Goal: Information Seeking & Learning: Learn about a topic

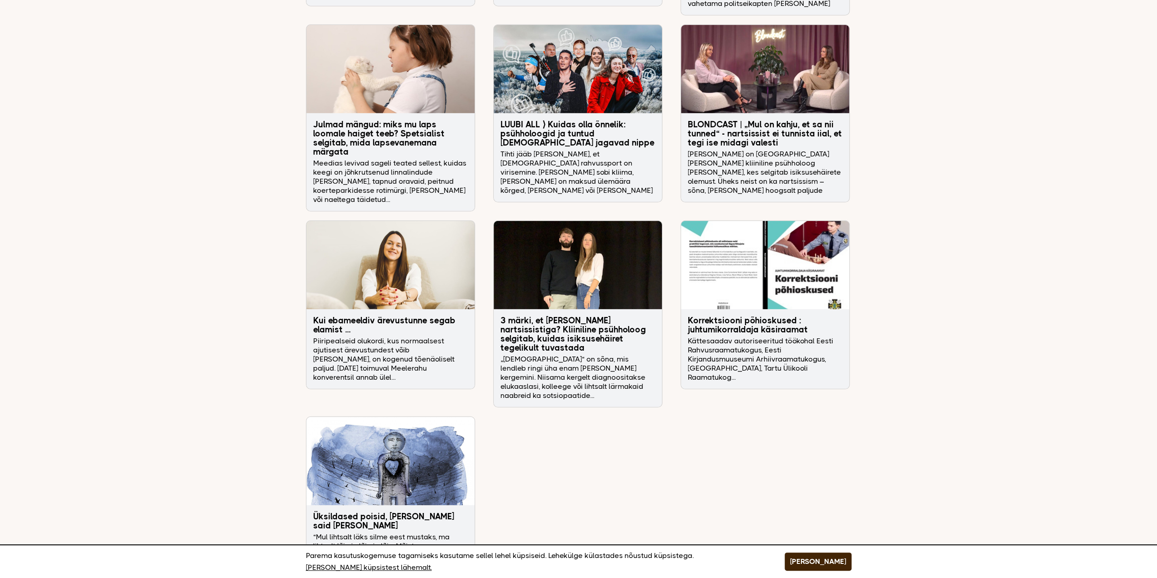
scroll to position [2727, 0]
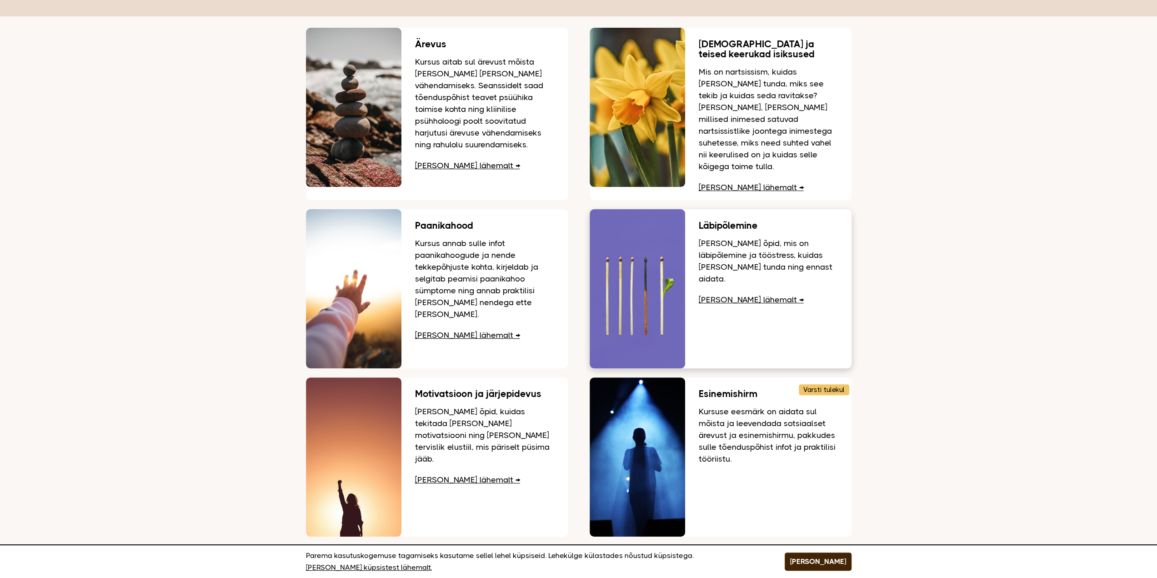
scroll to position [182, 0]
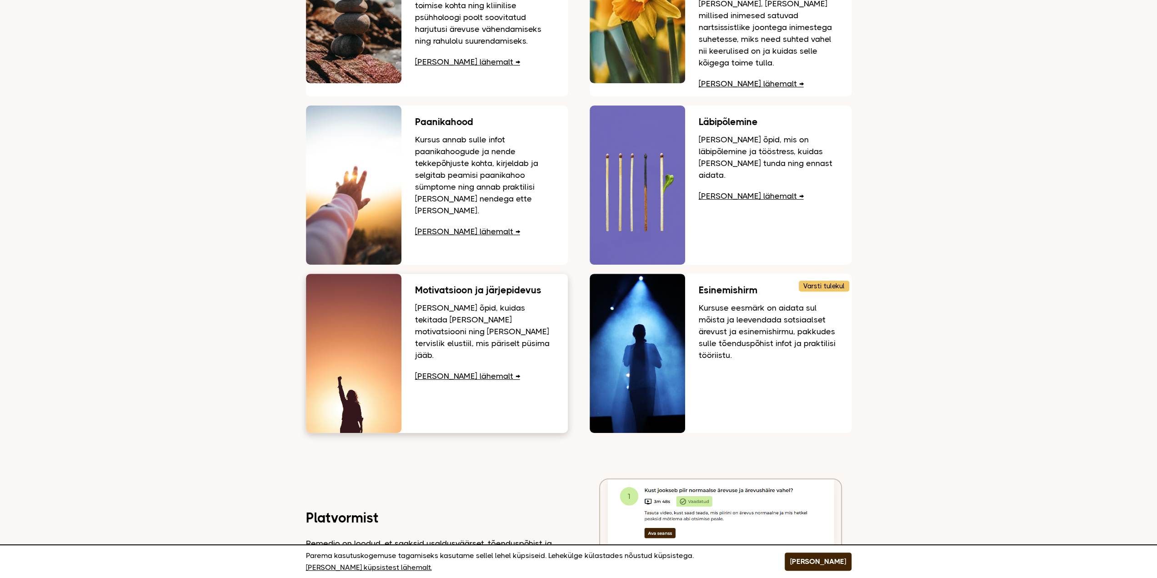
click at [434, 371] on link "Loe lähemalt" at bounding box center [467, 375] width 105 height 9
